Goal: Task Accomplishment & Management: Complete application form

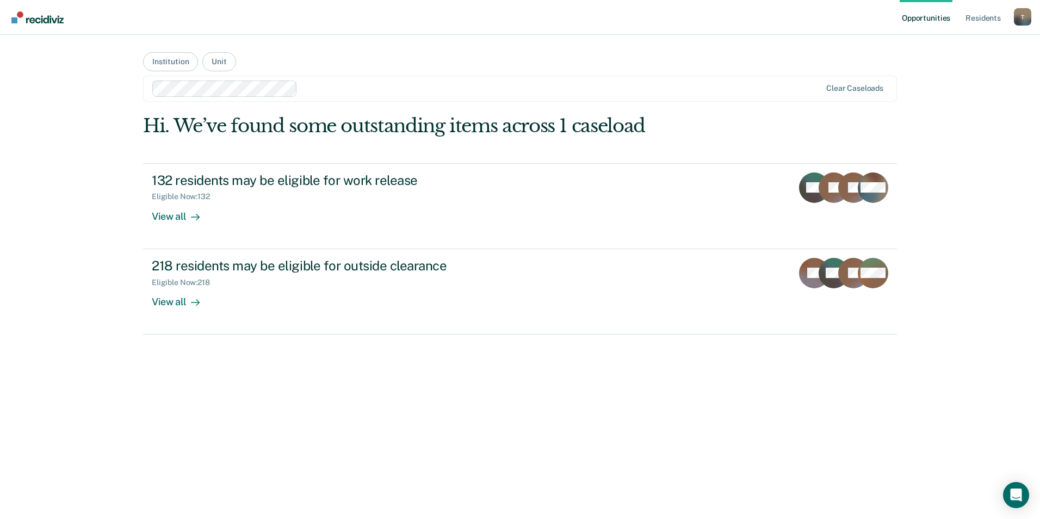
click at [187, 352] on div "Hi. We’ve found some outstanding items across 1 caseload 132 residents may be e…" at bounding box center [520, 313] width 754 height 397
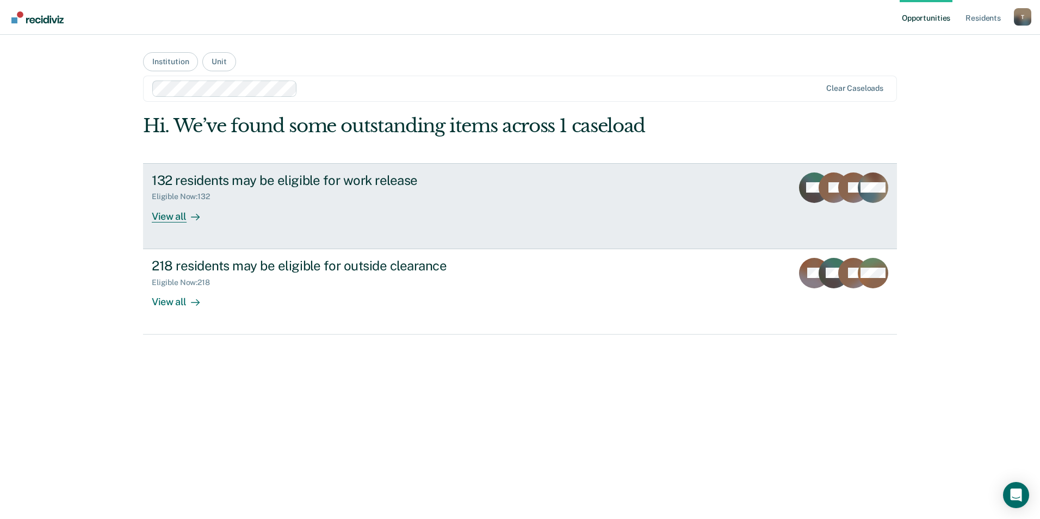
click at [168, 218] on div "View all" at bounding box center [182, 211] width 61 height 21
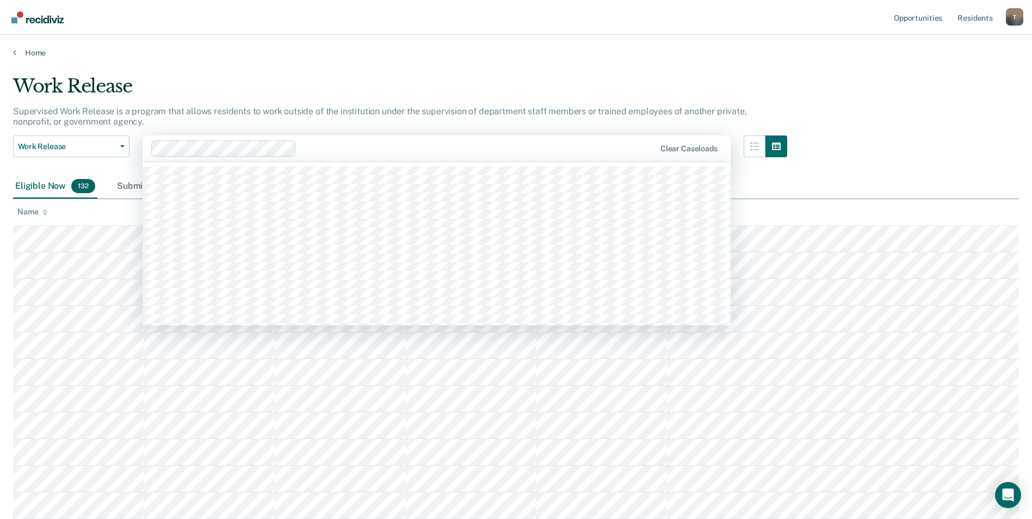
click at [329, 146] on div at bounding box center [478, 148] width 354 height 13
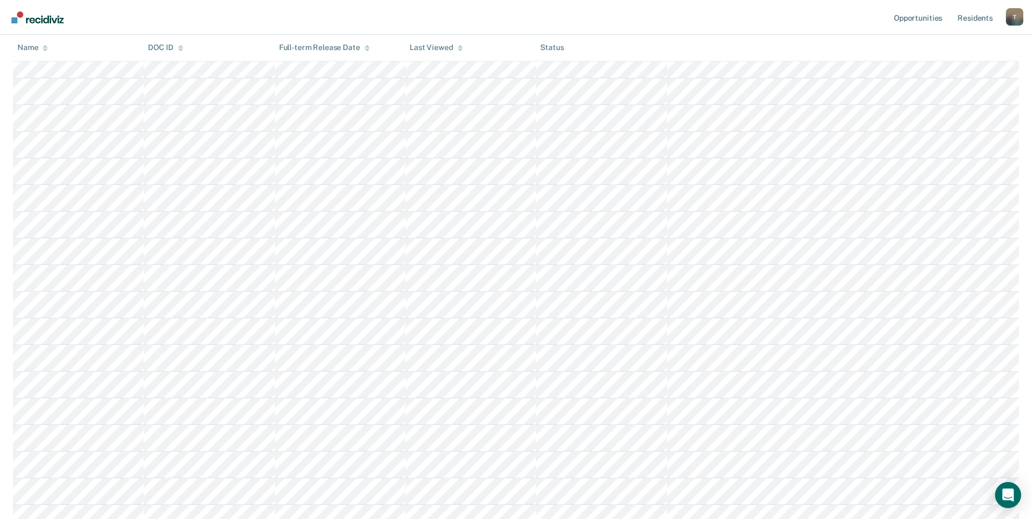
scroll to position [653, 0]
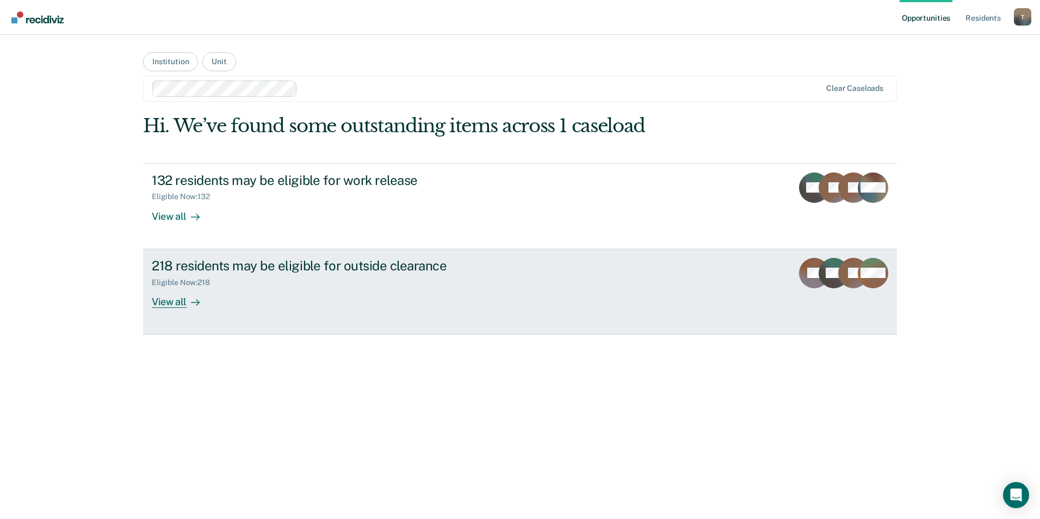
click at [172, 308] on link "218 residents may be eligible for outside clearance Eligible Now : 218 View all…" at bounding box center [520, 291] width 754 height 85
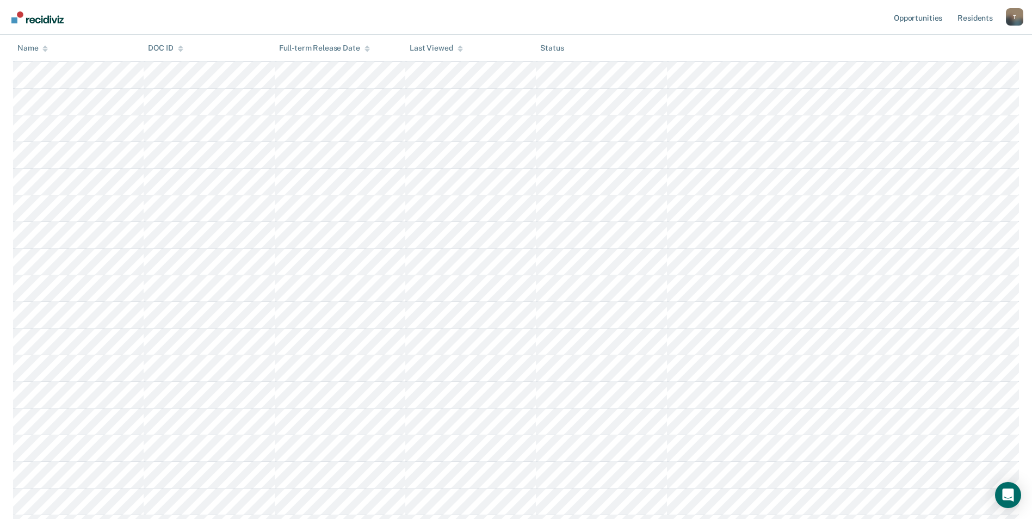
scroll to position [1034, 0]
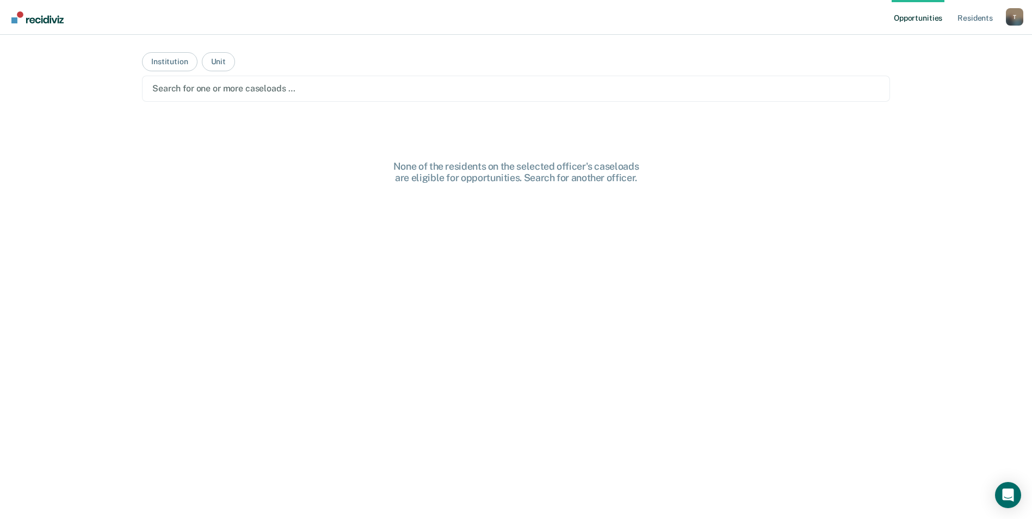
click at [251, 87] on div "Search for one or more caseloads …" at bounding box center [516, 88] width 730 height 15
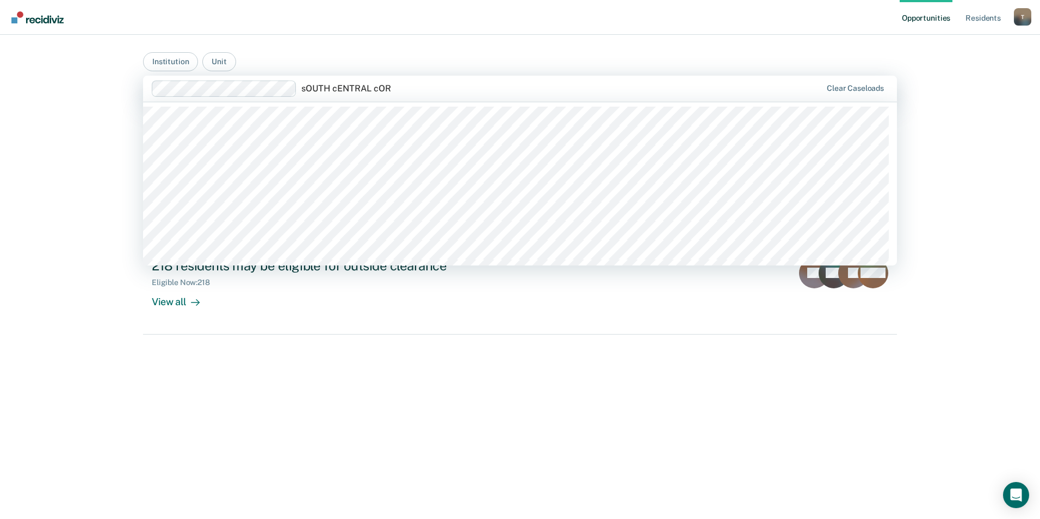
type input "sOUTH cENTRAL [PERSON_NAME]"
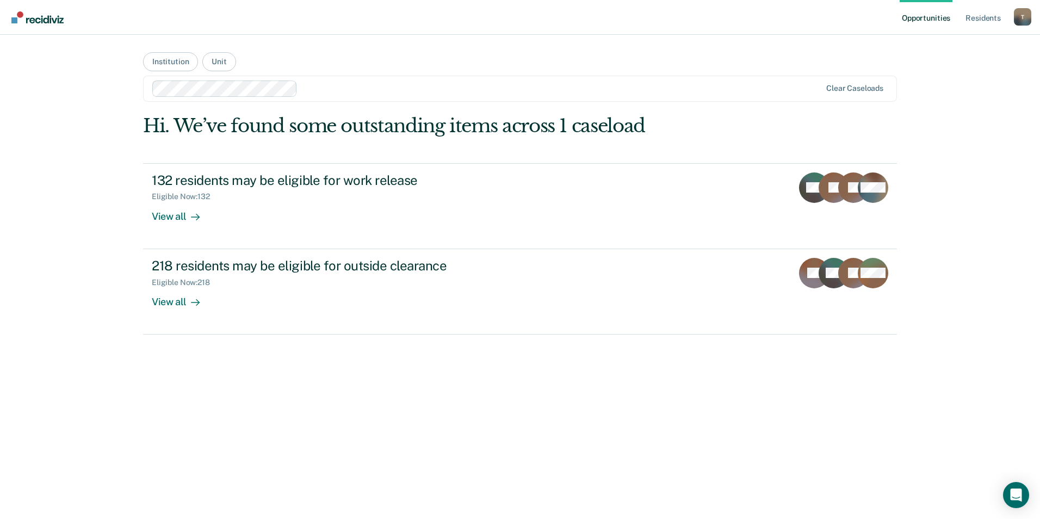
click at [570, 82] on div at bounding box center [561, 88] width 519 height 13
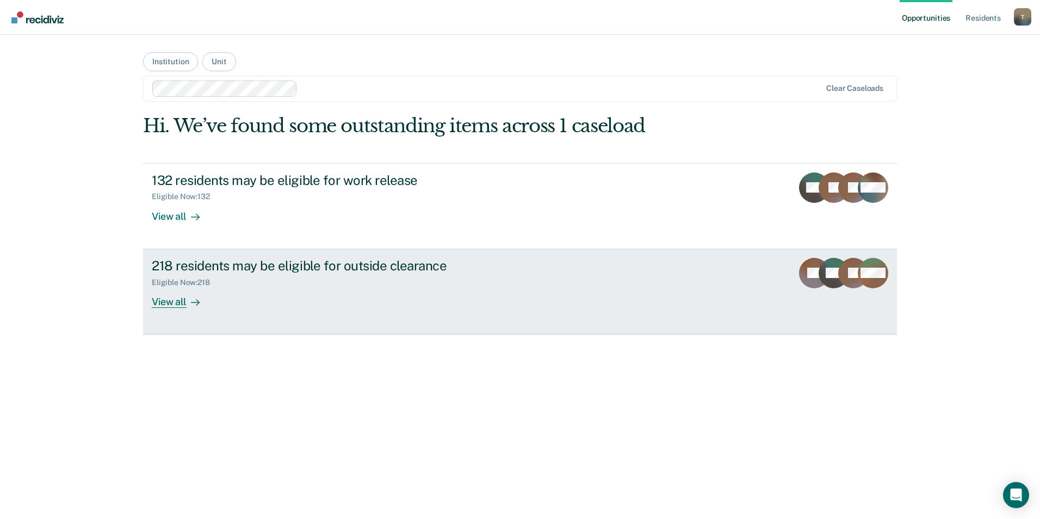
click at [171, 304] on div "View all" at bounding box center [182, 297] width 61 height 21
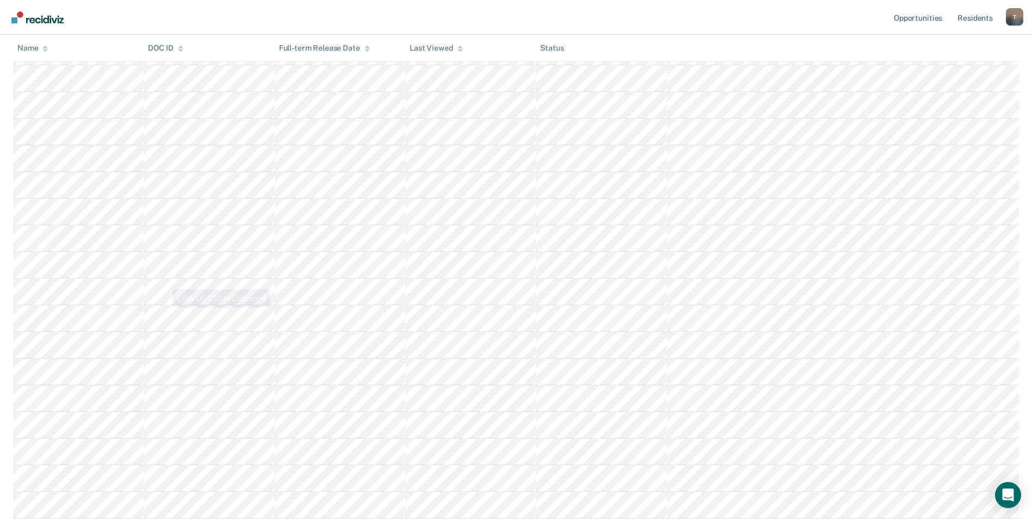
scroll to position [979, 0]
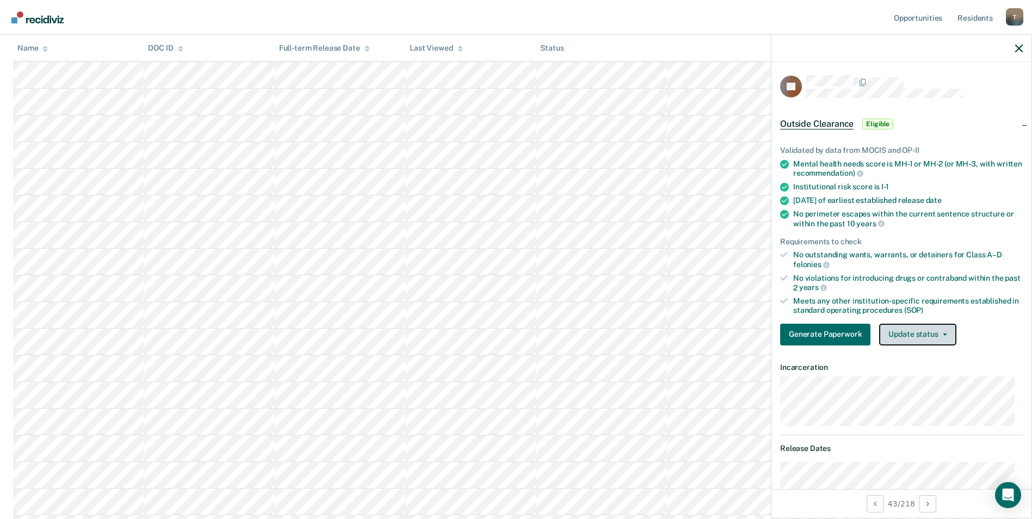
click at [948, 336] on button "Update status" at bounding box center [917, 335] width 77 height 22
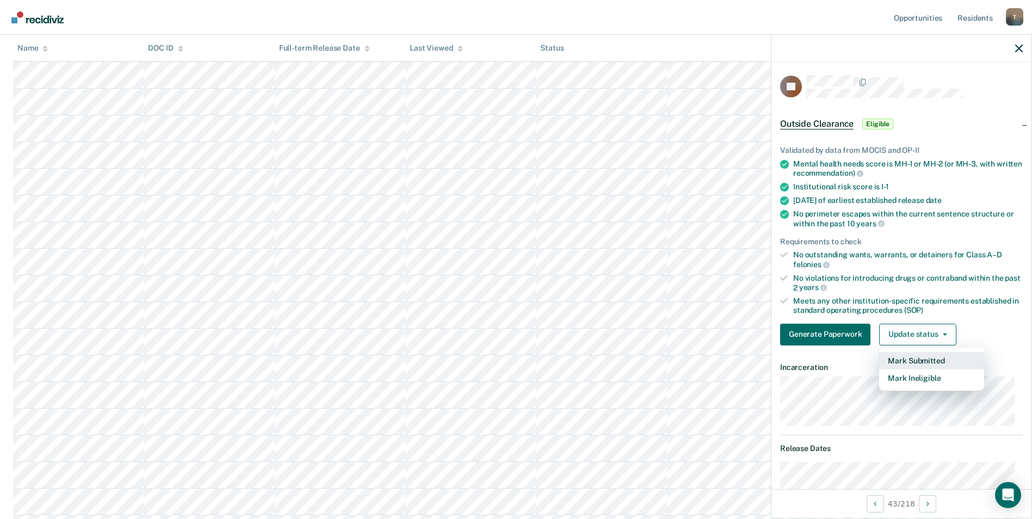
click at [940, 362] on button "Mark Submitted" at bounding box center [931, 360] width 105 height 17
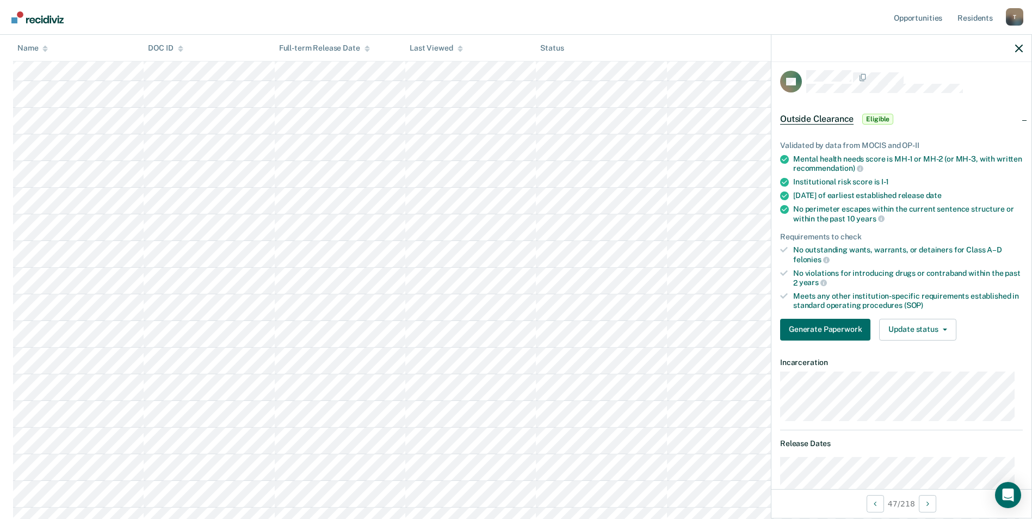
scroll to position [0, 0]
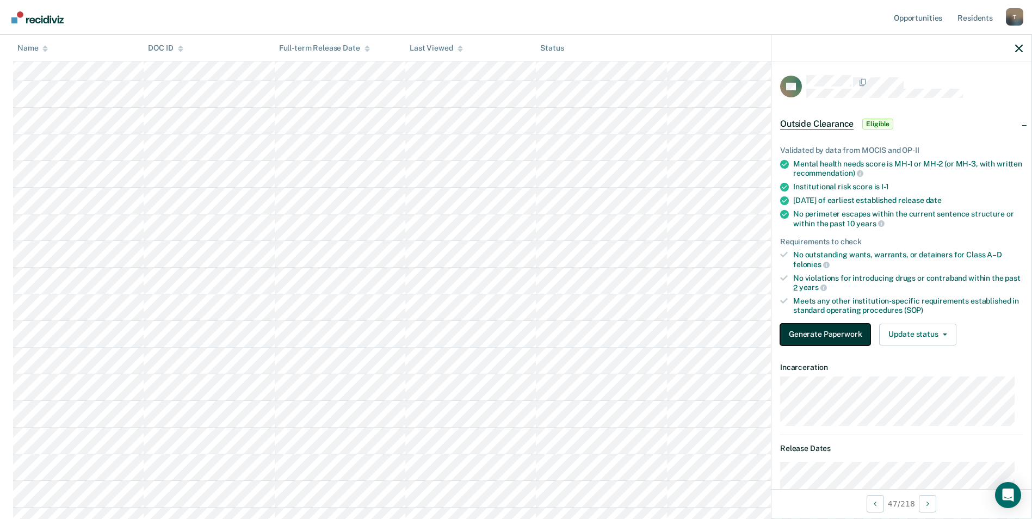
click at [825, 338] on button "Generate Paperwork" at bounding box center [825, 335] width 90 height 22
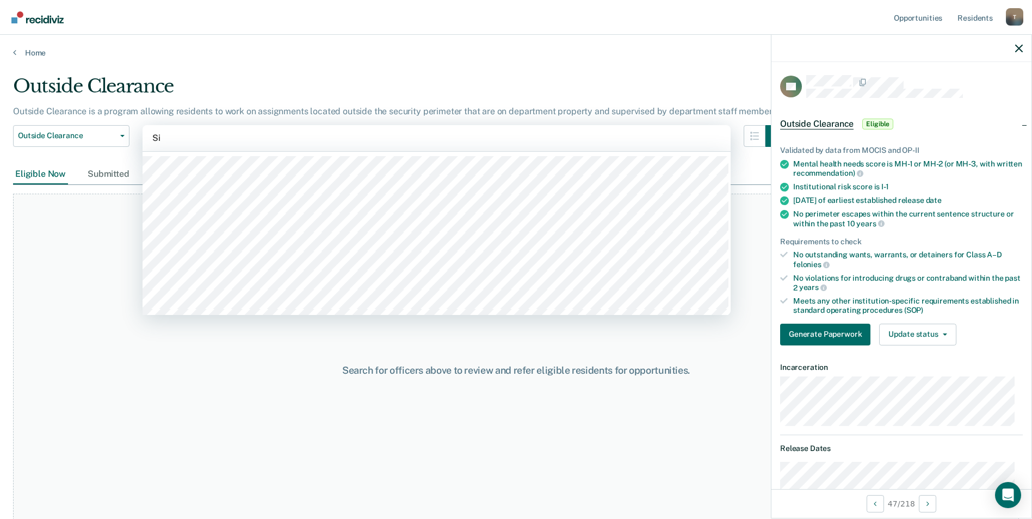
type input "S"
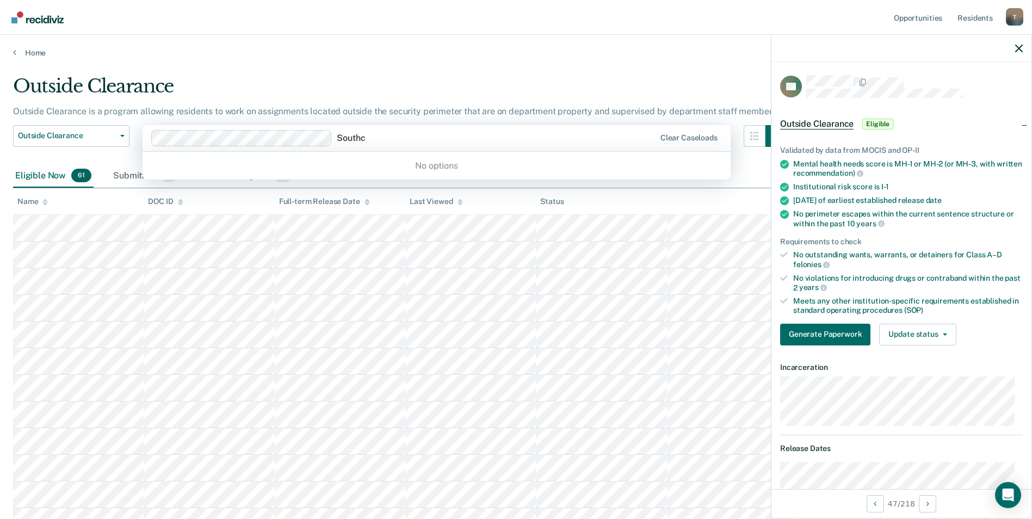
type input "South"
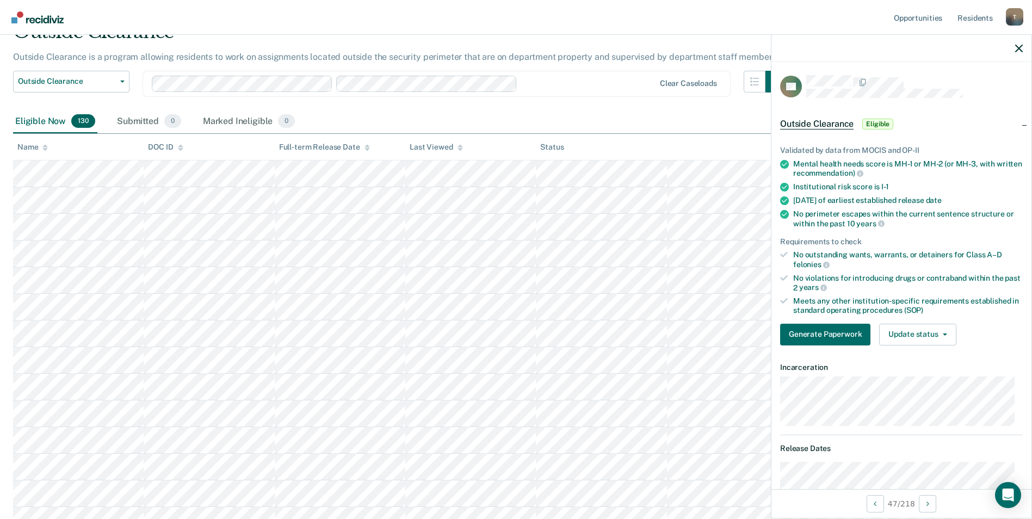
scroll to position [0, 0]
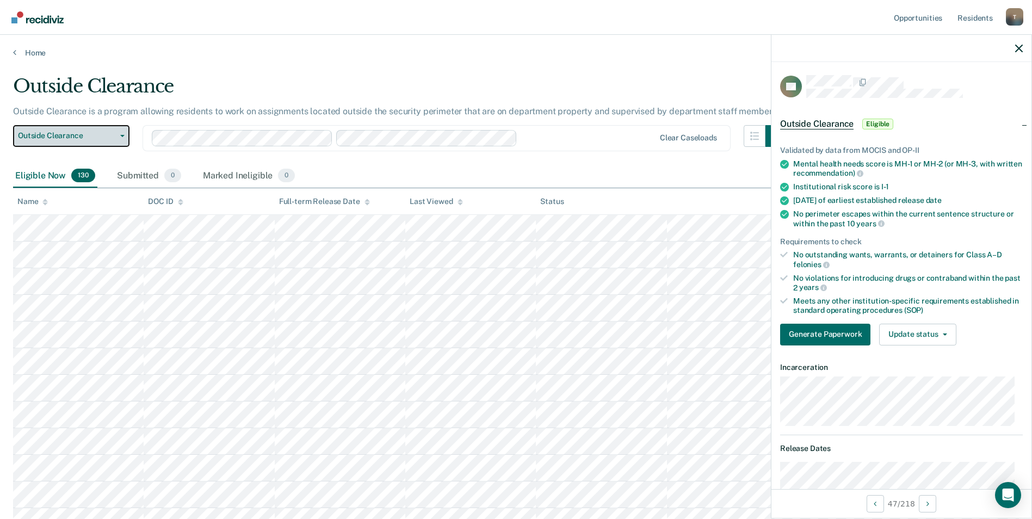
click at [122, 140] on button "Outside Clearance" at bounding box center [71, 136] width 116 height 22
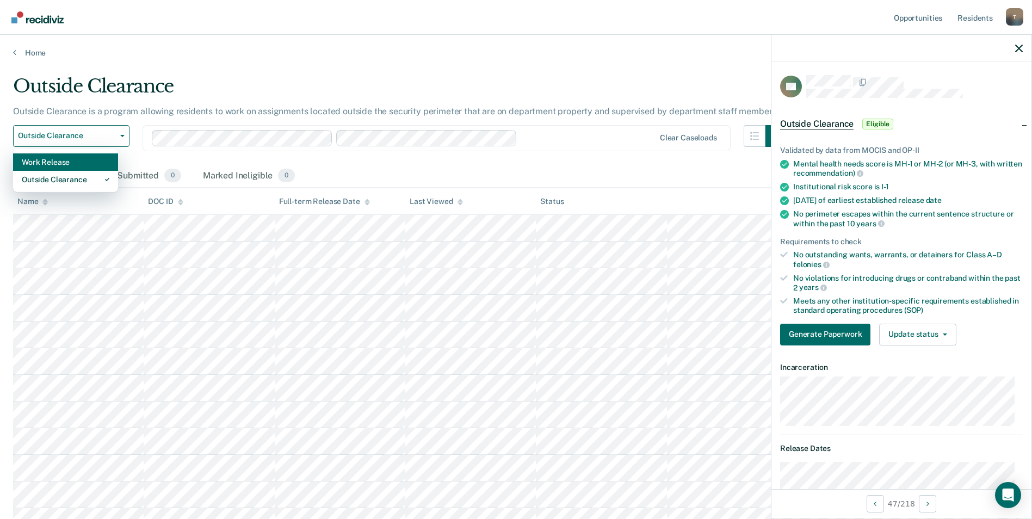
click at [83, 165] on div "Work Release" at bounding box center [66, 161] width 88 height 17
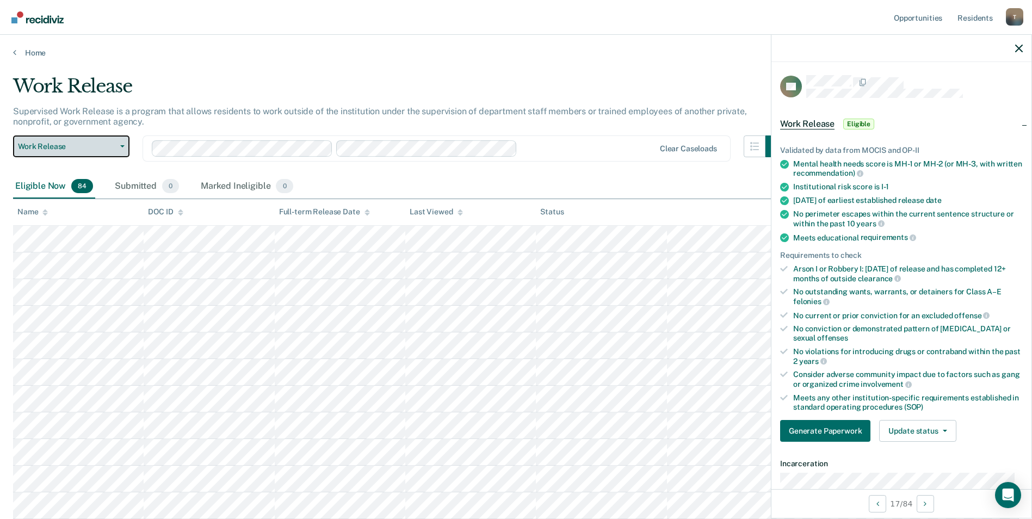
click at [97, 143] on span "Work Release" at bounding box center [67, 146] width 98 height 9
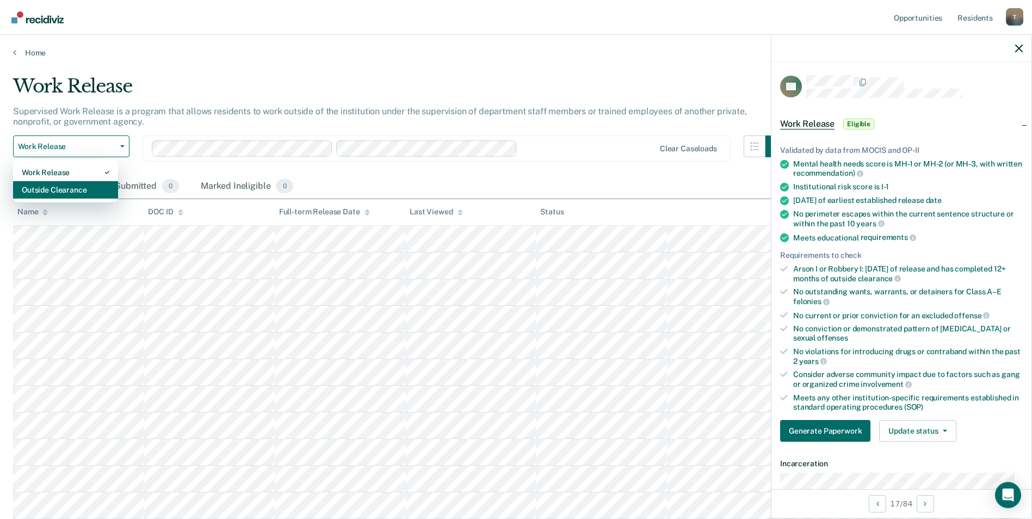
click at [82, 186] on div "Outside Clearance" at bounding box center [66, 189] width 88 height 17
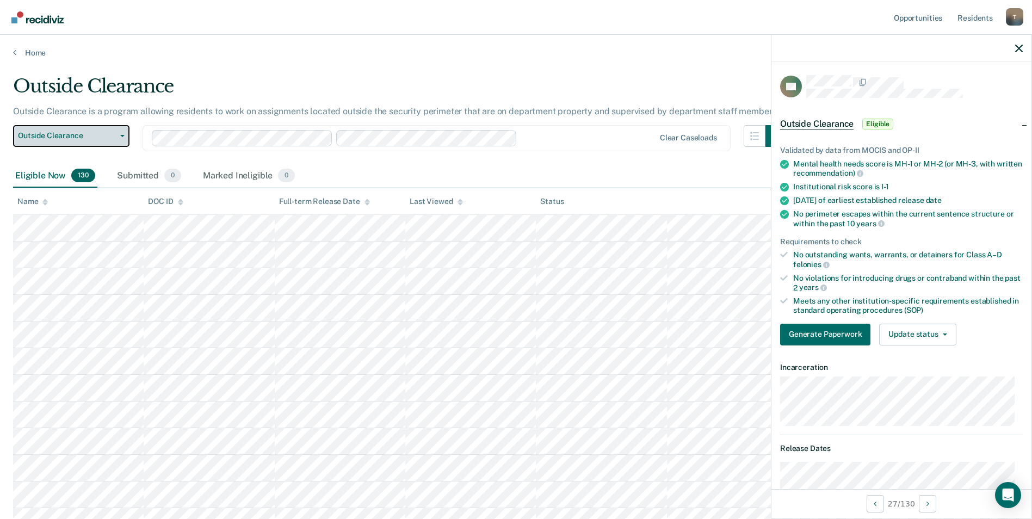
click at [110, 139] on span "Outside Clearance" at bounding box center [67, 135] width 98 height 9
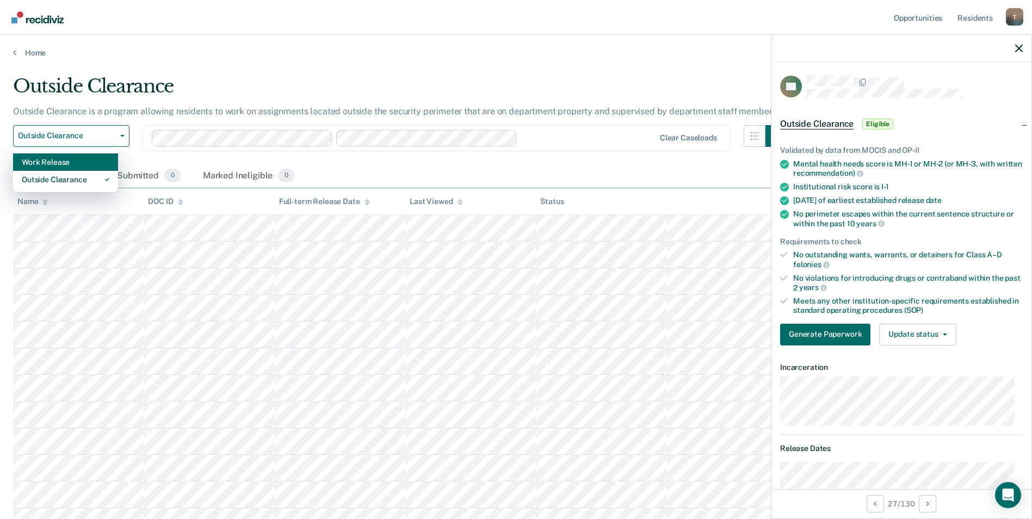
click at [89, 167] on div "Work Release" at bounding box center [66, 161] width 88 height 17
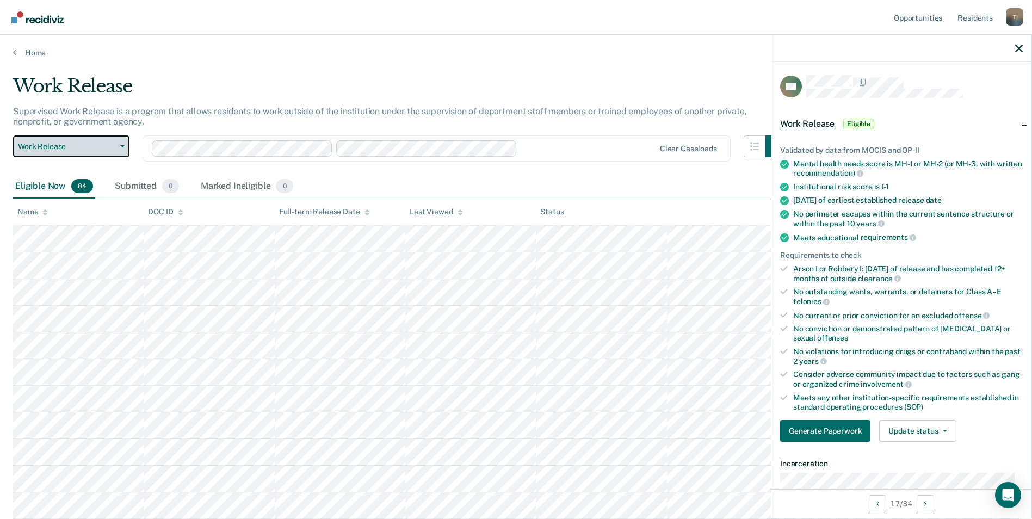
click at [103, 141] on button "Work Release" at bounding box center [71, 146] width 116 height 22
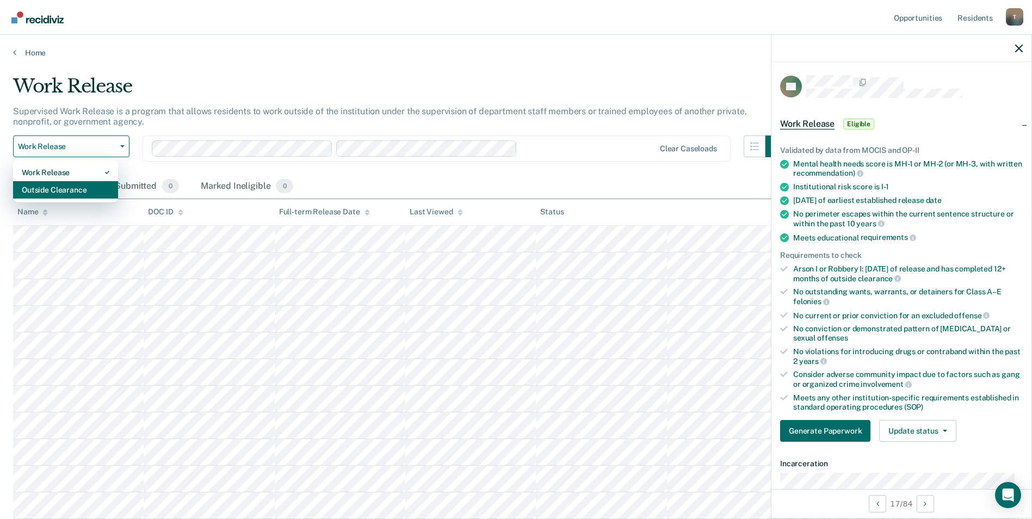
click at [77, 192] on div "Outside Clearance" at bounding box center [66, 189] width 88 height 17
